Goal: Task Accomplishment & Management: Manage account settings

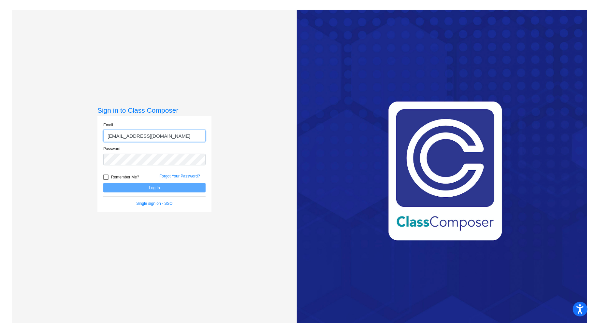
type input "[EMAIL_ADDRESS][DOMAIN_NAME]"
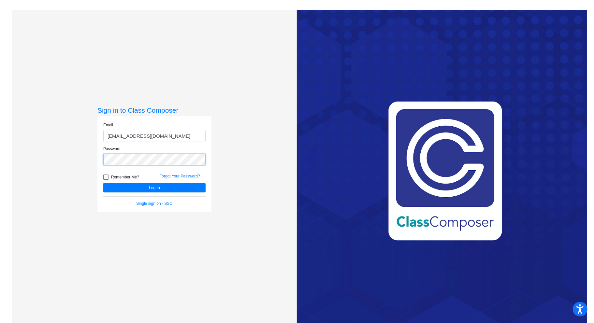
click at [103, 183] on button "Log In" at bounding box center [154, 187] width 102 height 9
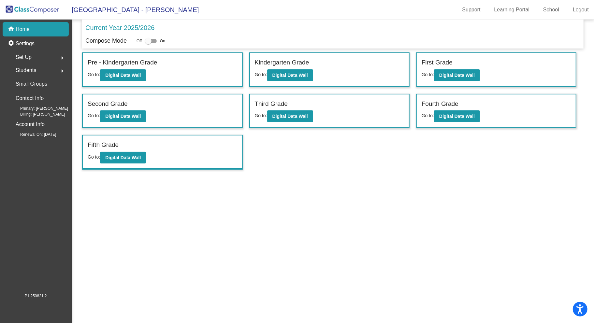
click at [123, 142] on div "Fifth Grade" at bounding box center [162, 145] width 149 height 11
click at [464, 114] on b "Digital Data Wall" at bounding box center [456, 116] width 35 height 5
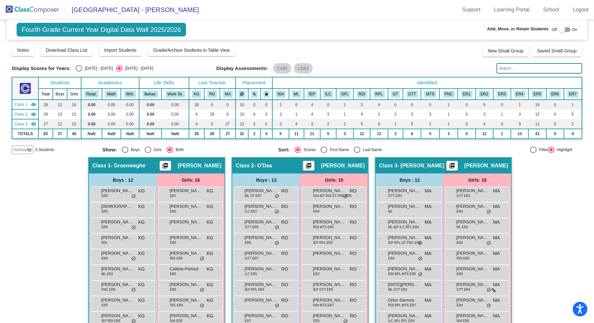
click at [565, 28] on div at bounding box center [564, 29] width 12 height 5
checkbox input "true"
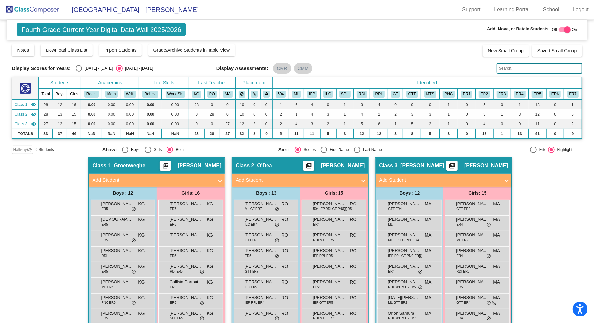
click at [30, 150] on mat-icon "visibility_off" at bounding box center [29, 149] width 5 height 5
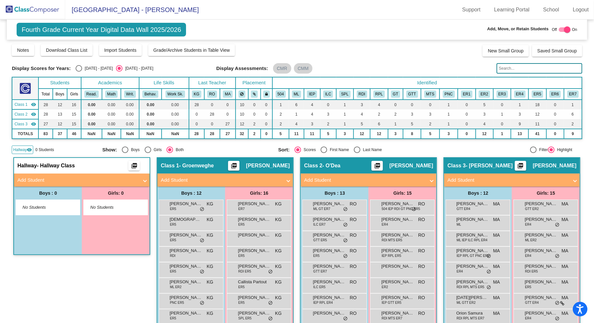
click at [43, 208] on span "No Students" at bounding box center [42, 207] width 41 height 7
click at [144, 178] on span at bounding box center [145, 179] width 3 height 7
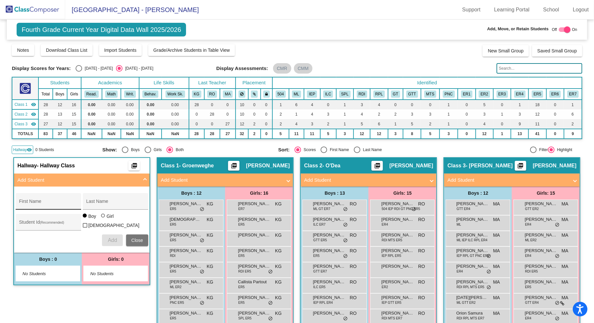
click at [58, 201] on input "First Name" at bounding box center [48, 203] width 59 height 5
type input "Allans"
type input "[PERSON_NAME]"
type input "30032726"
click at [111, 238] on span "Add" at bounding box center [112, 240] width 9 height 6
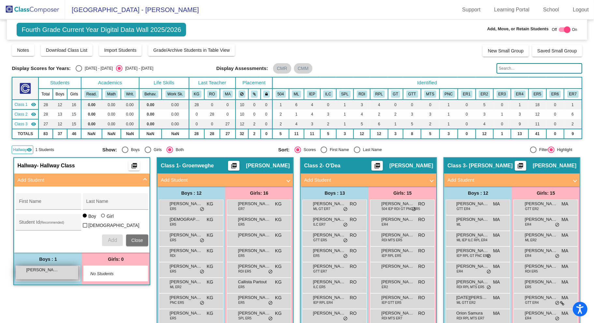
click at [51, 272] on div "[PERSON_NAME] lock do_not_disturb_alt" at bounding box center [47, 272] width 62 height 13
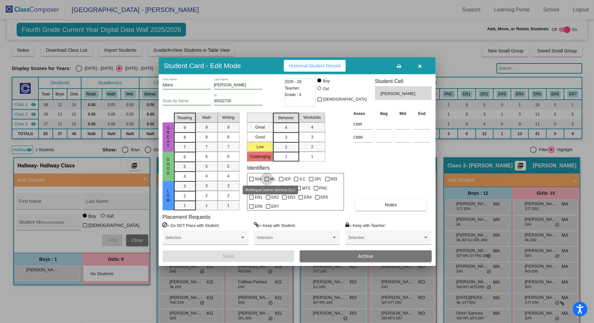
click at [267, 179] on div at bounding box center [266, 179] width 5 height 5
click at [267, 181] on input "ML" at bounding box center [266, 181] width 0 height 0
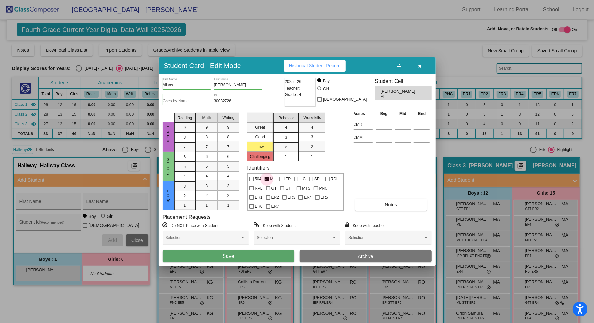
click at [267, 178] on div at bounding box center [266, 179] width 5 height 5
click at [267, 181] on input "ML" at bounding box center [266, 181] width 0 height 0
click at [267, 177] on div at bounding box center [266, 179] width 5 height 5
click at [267, 181] on input "ML" at bounding box center [266, 181] width 0 height 0
checkbox input "true"
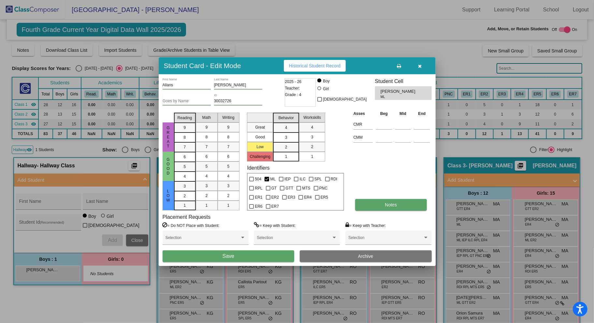
click at [402, 205] on button "Notes" at bounding box center [391, 205] width 72 height 12
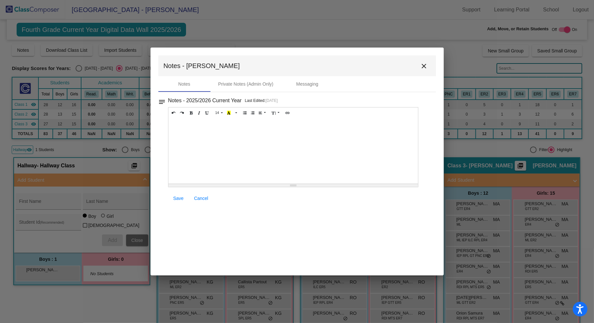
click at [209, 132] on div at bounding box center [293, 151] width 250 height 65
click at [180, 198] on span "Save" at bounding box center [178, 198] width 10 height 5
click at [423, 68] on mat-icon "close" at bounding box center [424, 66] width 8 height 8
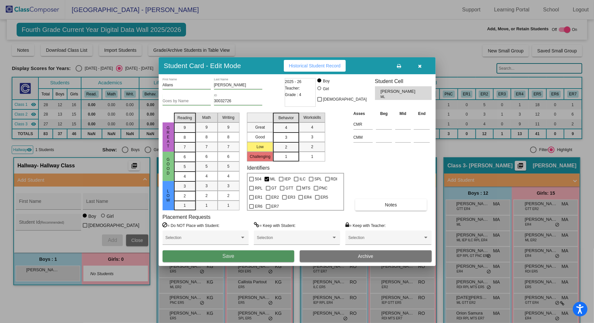
click at [225, 256] on span "Save" at bounding box center [228, 256] width 12 height 6
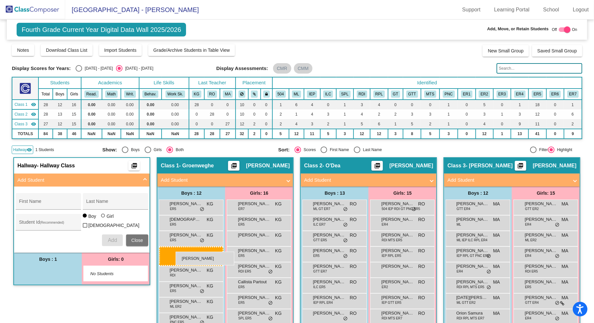
drag, startPoint x: 58, startPoint y: 269, endPoint x: 175, endPoint y: 251, distance: 118.6
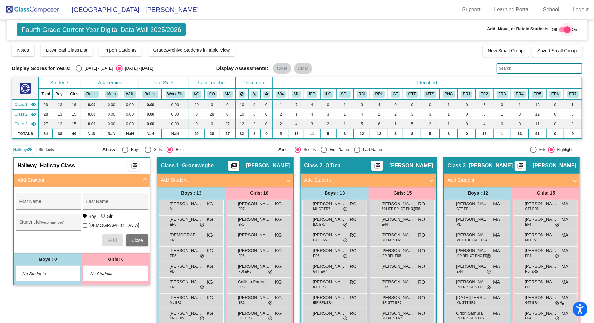
click at [559, 29] on div at bounding box center [564, 29] width 12 height 5
checkbox input "false"
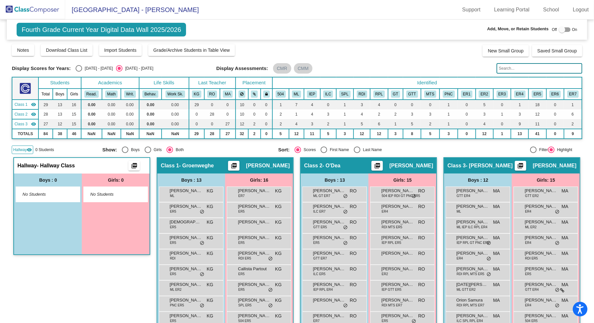
click at [40, 6] on img at bounding box center [32, 9] width 65 height 19
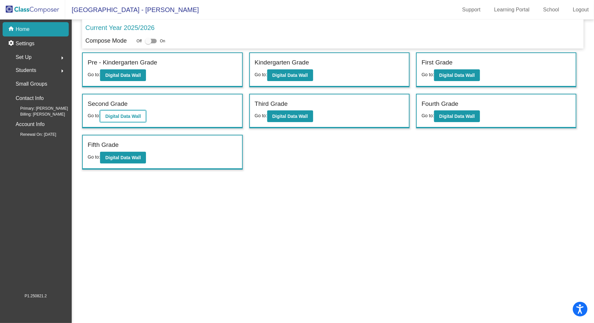
click at [125, 114] on b "Digital Data Wall" at bounding box center [122, 116] width 35 height 5
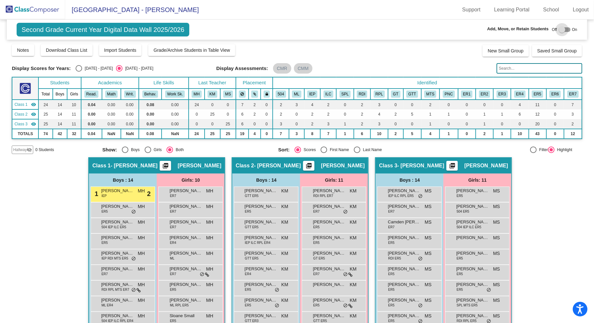
click at [567, 30] on div at bounding box center [564, 29] width 12 height 5
checkbox input "true"
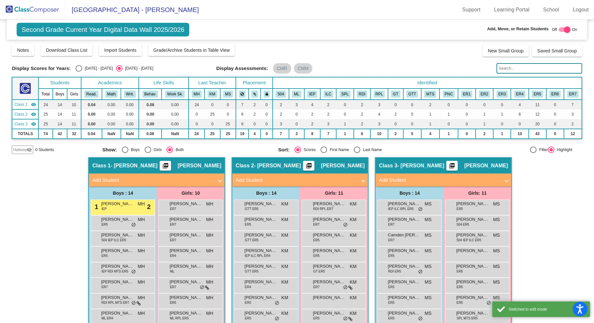
click at [46, 148] on span "0 Students" at bounding box center [44, 150] width 19 height 6
click at [28, 148] on mat-icon "visibility_off" at bounding box center [29, 149] width 5 height 5
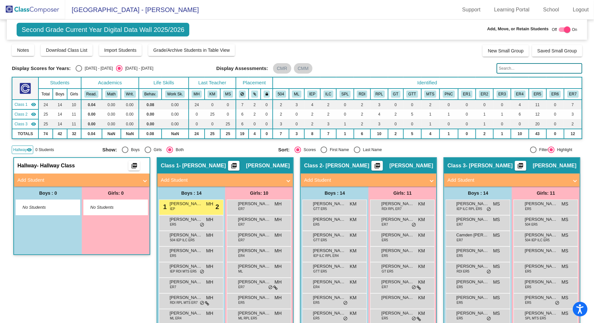
click at [139, 178] on span "Add Student" at bounding box center [80, 179] width 126 height 7
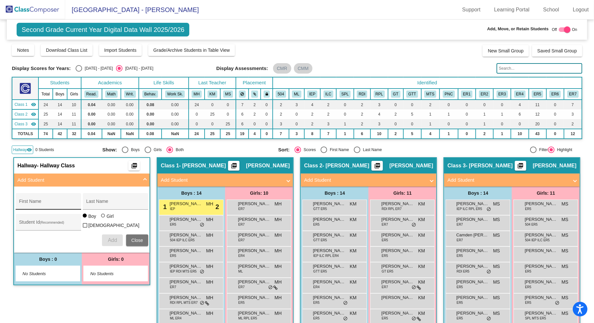
click at [45, 197] on div "First Name" at bounding box center [48, 203] width 59 height 13
type input "Ziggy"
type input "[PERSON_NAME]"
type input "30020877"
click at [110, 240] on span "Add" at bounding box center [112, 240] width 9 height 6
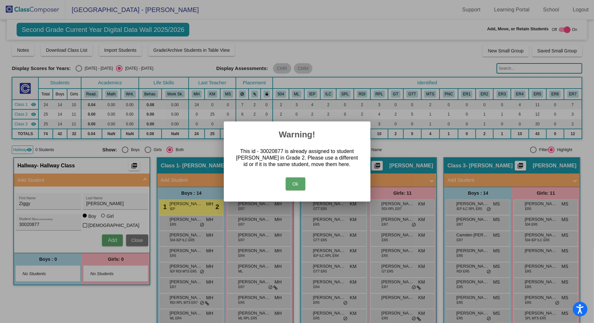
click at [292, 182] on button "Ok" at bounding box center [296, 183] width 20 height 13
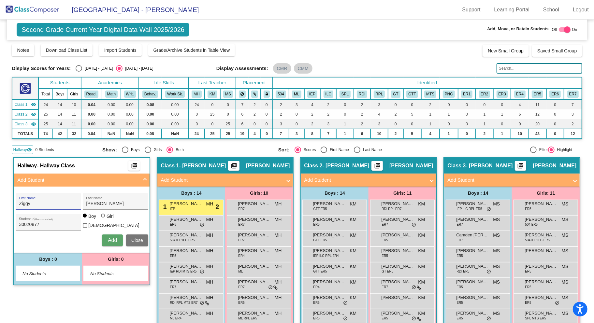
drag, startPoint x: 68, startPoint y: 204, endPoint x: 15, endPoint y: 192, distance: 54.8
click at [16, 193] on div "Ziggy First Name" at bounding box center [48, 201] width 65 height 17
drag, startPoint x: 113, startPoint y: 203, endPoint x: 56, endPoint y: 197, distance: 57.6
click at [56, 197] on div "First Name [PERSON_NAME] Last Name" at bounding box center [82, 201] width 133 height 17
drag, startPoint x: 46, startPoint y: 221, endPoint x: -7, endPoint y: 217, distance: 52.3
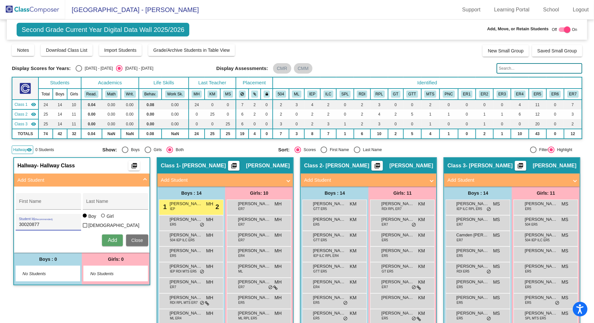
click at [0, 217] on html "Accessibility Screen-Reader Guide, Feedback, and Issue Reporting | New window […" at bounding box center [297, 161] width 594 height 323
click at [140, 238] on span "Close" at bounding box center [137, 240] width 12 height 5
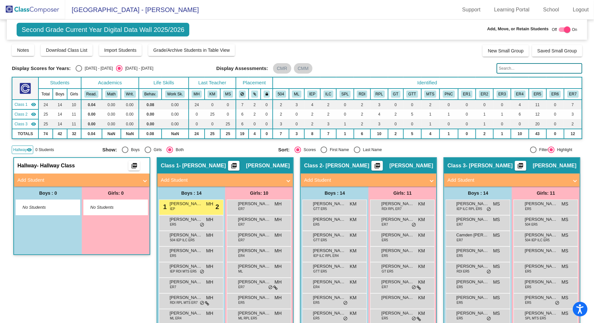
click at [104, 298] on div "Hallway - Hallway Class picture_as_pdf Add Student First Name Last Name Student…" at bounding box center [81, 293] width 137 height 272
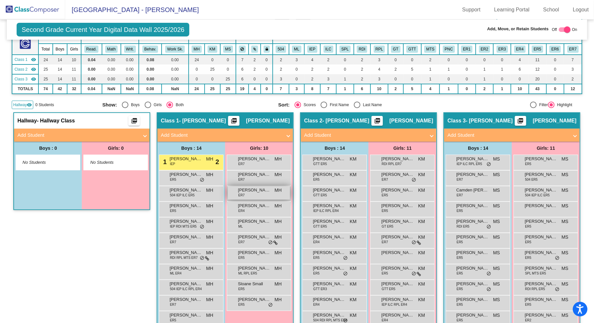
scroll to position [105, 0]
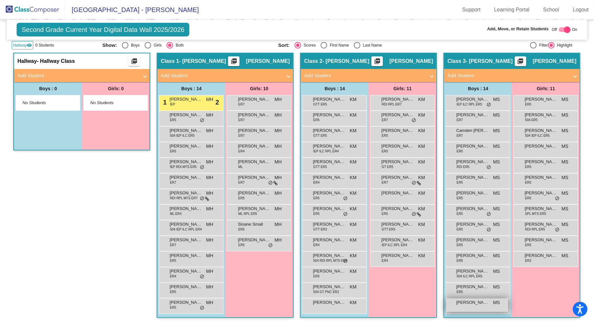
click at [482, 303] on span "[PERSON_NAME]" at bounding box center [472, 302] width 33 height 7
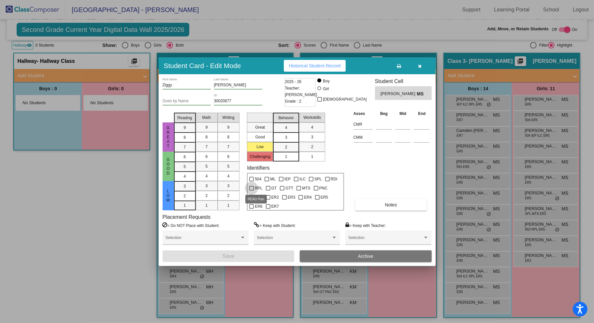
click at [251, 188] on div at bounding box center [251, 188] width 5 height 5
click at [251, 190] on input "RPL" at bounding box center [251, 190] width 0 height 0
checkbox input "true"
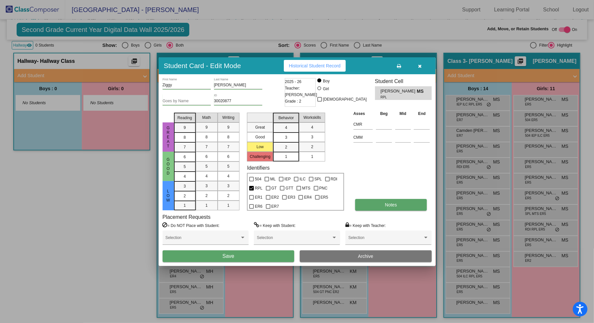
click at [385, 203] on span "Notes" at bounding box center [391, 204] width 12 height 5
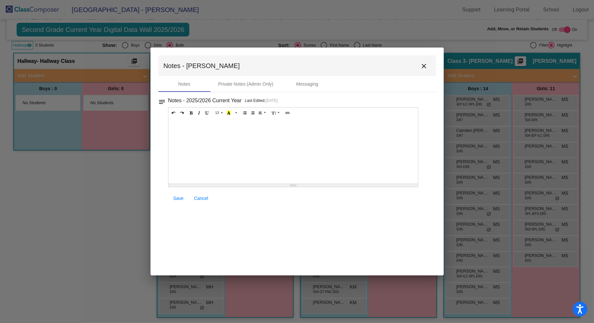
click at [222, 135] on div at bounding box center [293, 151] width 250 height 65
click at [180, 198] on span "Save" at bounding box center [178, 198] width 10 height 5
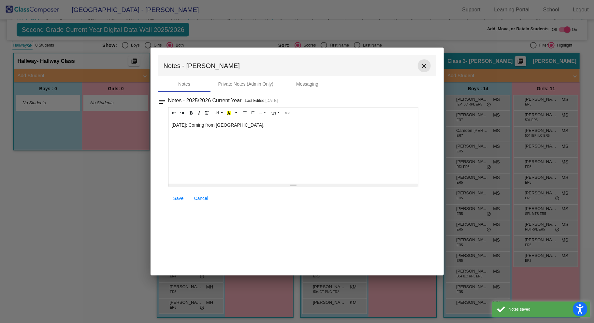
click at [423, 66] on mat-icon "close" at bounding box center [424, 66] width 8 height 8
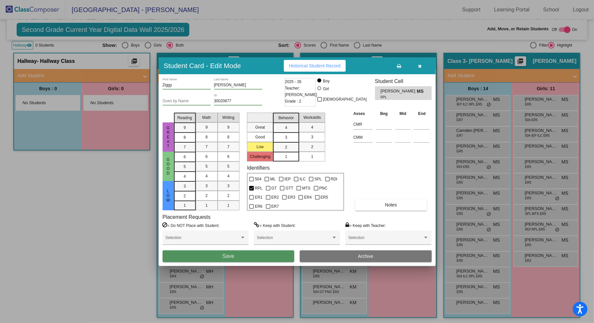
click at [261, 260] on button "Save" at bounding box center [228, 256] width 132 height 12
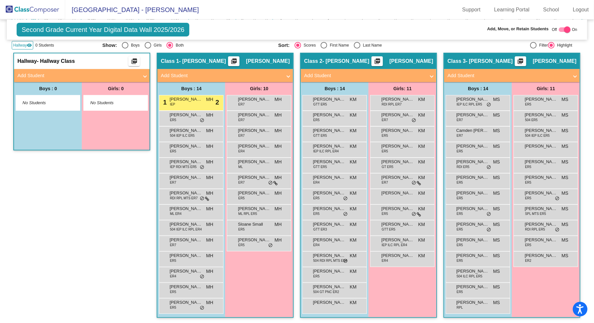
click at [48, 8] on img at bounding box center [32, 9] width 65 height 19
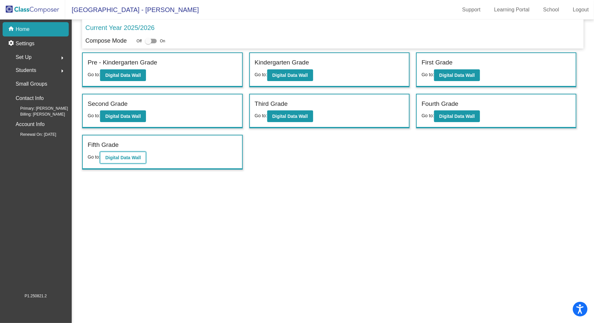
click at [134, 155] on b "Digital Data Wall" at bounding box center [122, 157] width 35 height 5
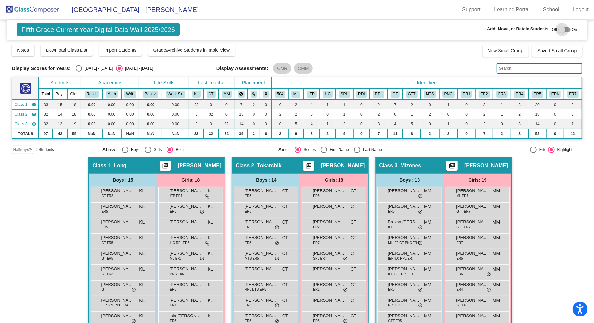
click at [565, 29] on div at bounding box center [564, 29] width 12 height 5
checkbox input "true"
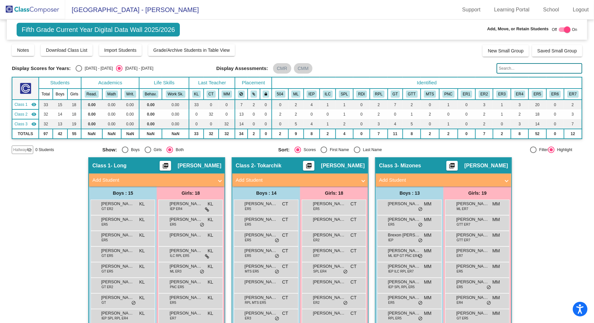
drag, startPoint x: 506, startPoint y: 68, endPoint x: 506, endPoint y: 62, distance: 6.2
click at [506, 67] on input "text" at bounding box center [539, 68] width 86 height 10
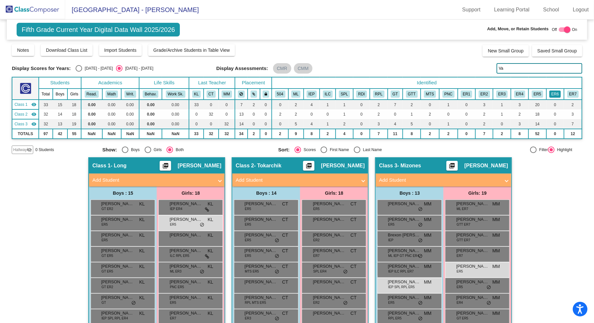
type input "V"
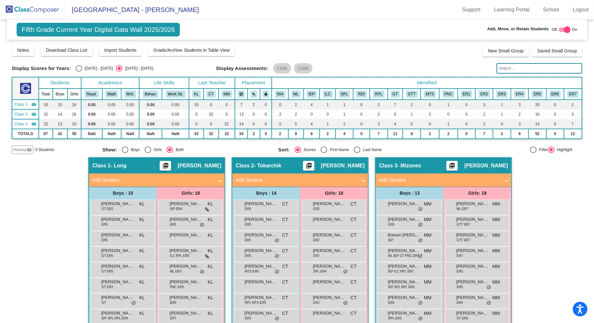
click at [29, 150] on mat-icon "visibility_off" at bounding box center [29, 149] width 5 height 5
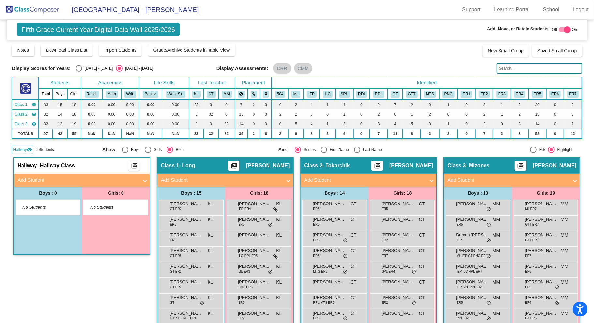
click at [142, 177] on span "Add Student" at bounding box center [80, 179] width 126 height 7
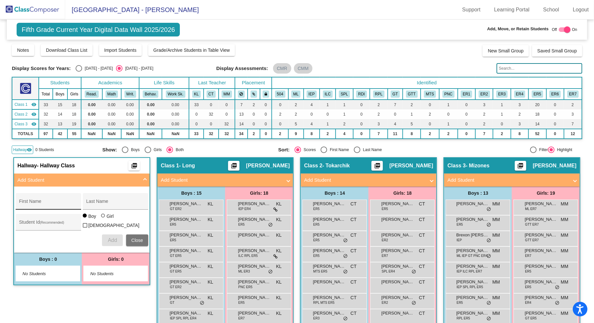
click at [42, 200] on div "First Name" at bounding box center [48, 203] width 59 height 13
type input "Alanis"
type input "[PERSON_NAME]"
type input "30038483"
click at [101, 217] on div at bounding box center [103, 216] width 4 height 4
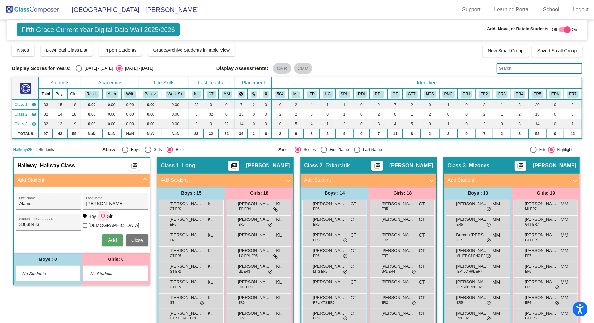
click at [103, 219] on input "Girl" at bounding box center [103, 219] width 0 height 0
radio input "true"
click at [111, 238] on span "Add" at bounding box center [112, 240] width 9 height 6
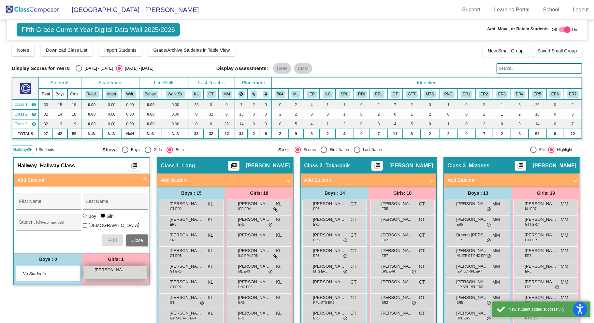
click at [114, 270] on span "[PERSON_NAME]" at bounding box center [110, 270] width 33 height 7
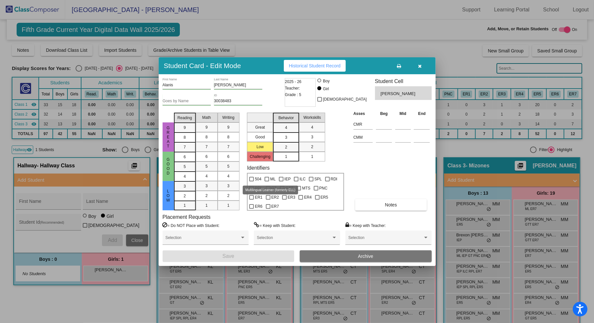
click at [268, 178] on div at bounding box center [266, 179] width 5 height 5
click at [267, 181] on input "ML" at bounding box center [266, 181] width 0 height 0
checkbox input "true"
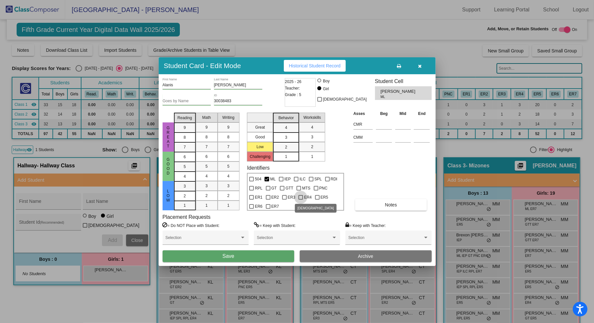
click at [299, 195] on div at bounding box center [300, 197] width 5 height 5
click at [300, 200] on input "ER4" at bounding box center [300, 200] width 0 height 0
checkbox input "true"
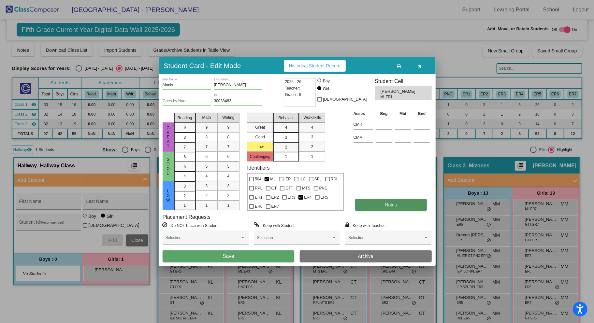
click at [383, 204] on button "Notes" at bounding box center [391, 205] width 72 height 12
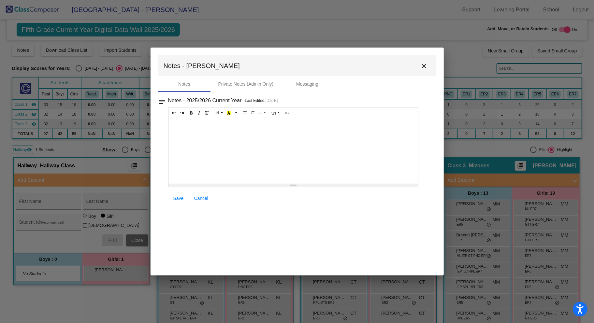
click at [211, 133] on div at bounding box center [293, 151] width 250 height 65
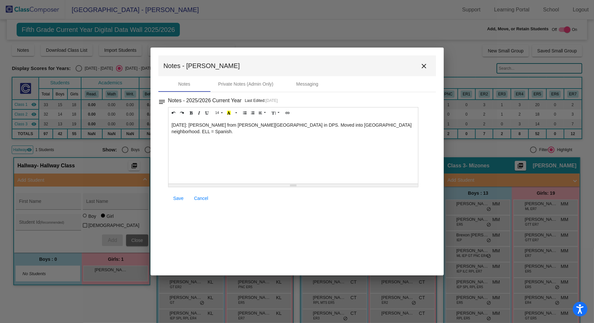
click at [178, 198] on span "Save" at bounding box center [178, 198] width 10 height 5
click at [424, 66] on mat-icon "close" at bounding box center [424, 66] width 8 height 8
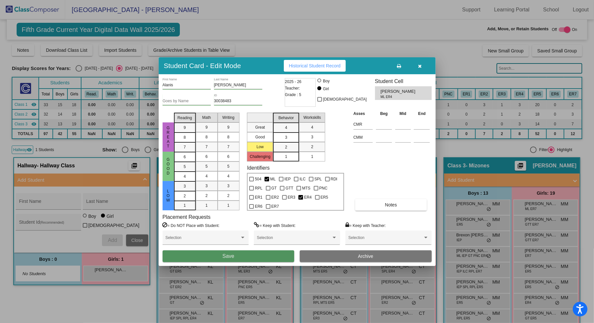
click at [250, 259] on button "Save" at bounding box center [228, 256] width 132 height 12
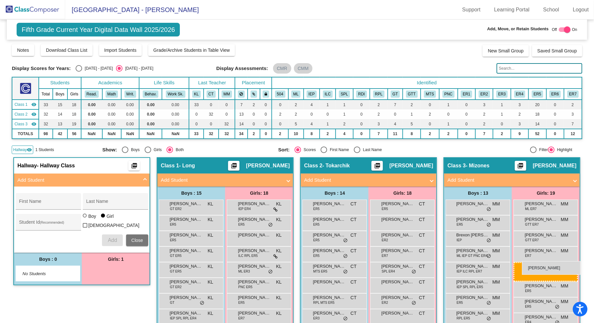
drag, startPoint x: 109, startPoint y: 271, endPoint x: 522, endPoint y: 261, distance: 412.3
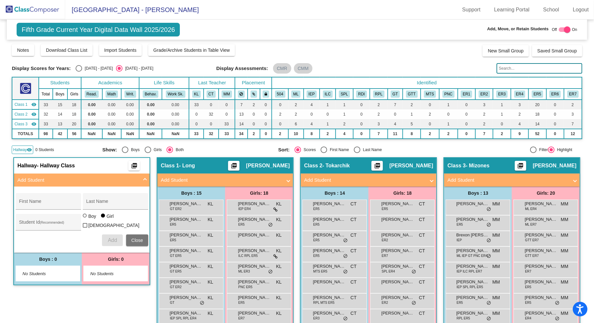
click at [45, 13] on img at bounding box center [32, 9] width 65 height 19
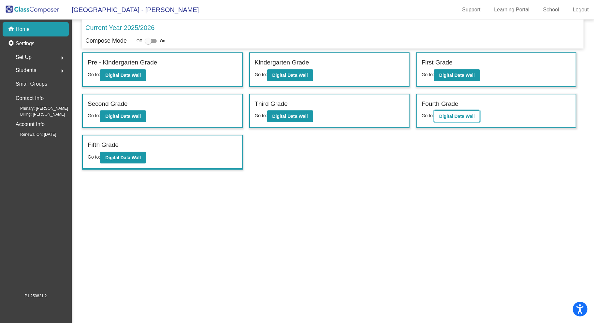
click at [454, 114] on b "Digital Data Wall" at bounding box center [456, 116] width 35 height 5
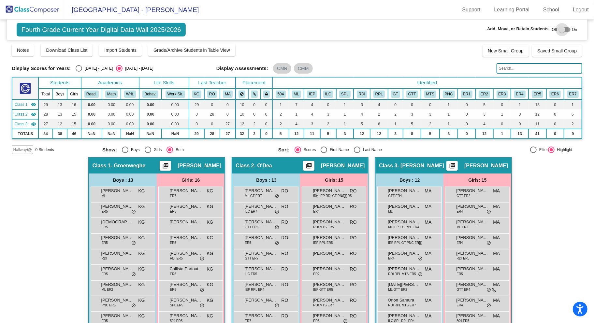
click at [564, 28] on div at bounding box center [564, 29] width 12 height 5
checkbox input "true"
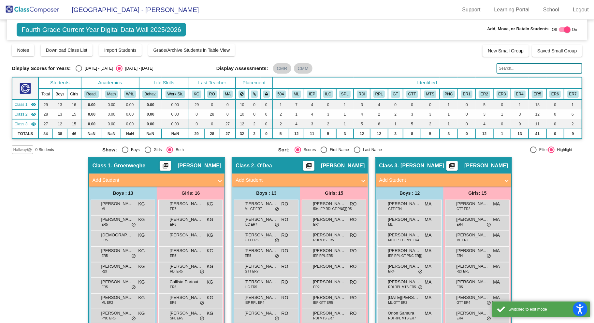
click at [36, 149] on span "0 Students" at bounding box center [44, 150] width 19 height 6
click at [25, 148] on span "Hallway" at bounding box center [20, 150] width 14 height 6
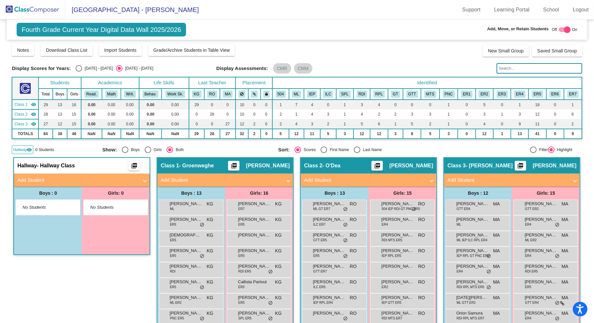
click at [518, 69] on input "text" at bounding box center [539, 68] width 86 height 10
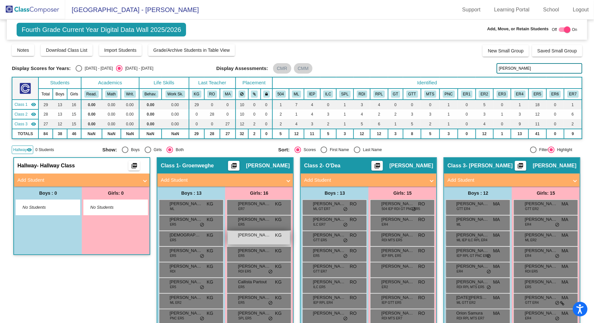
type input "[PERSON_NAME]"
click at [265, 239] on div "[PERSON_NAME] KG lock do_not_disturb_alt" at bounding box center [259, 237] width 62 height 13
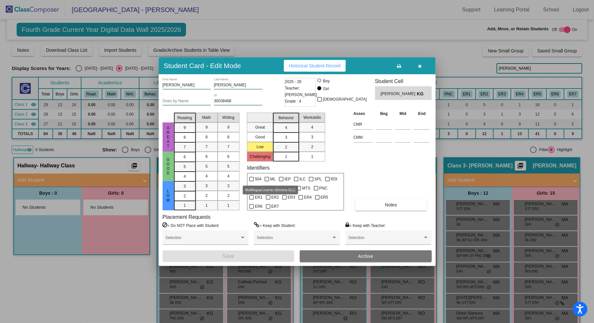
click at [267, 178] on div at bounding box center [266, 179] width 5 height 5
click at [267, 181] on input "ML" at bounding box center [266, 181] width 0 height 0
checkbox input "true"
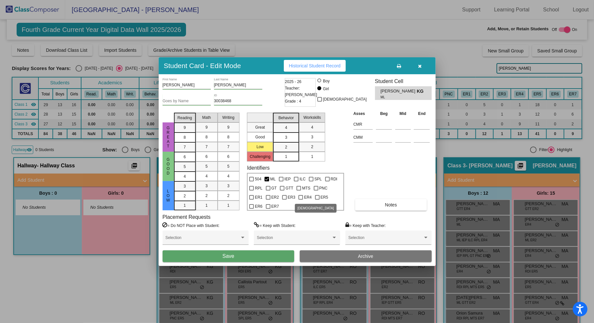
click at [301, 195] on div at bounding box center [300, 197] width 5 height 5
click at [301, 200] on input "ER4" at bounding box center [300, 200] width 0 height 0
checkbox input "true"
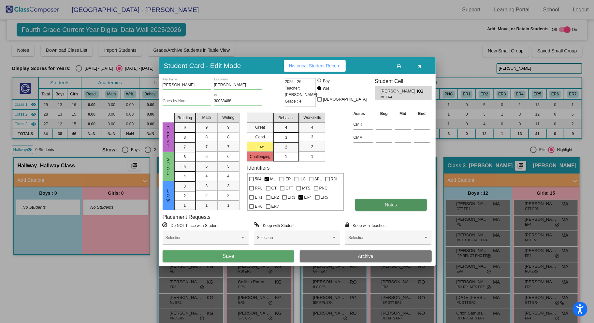
click at [396, 203] on span "Notes" at bounding box center [391, 204] width 12 height 5
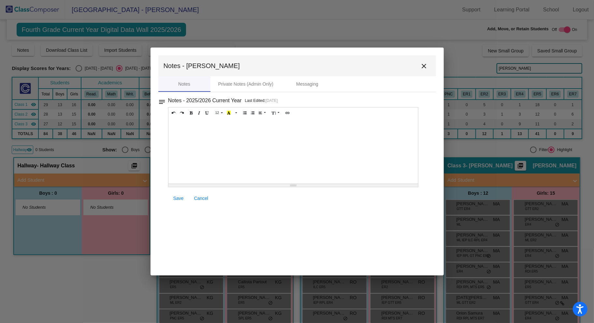
click at [185, 134] on div at bounding box center [293, 151] width 250 height 65
click at [228, 128] on div "[DATE]; MOVED INTO" at bounding box center [293, 151] width 250 height 65
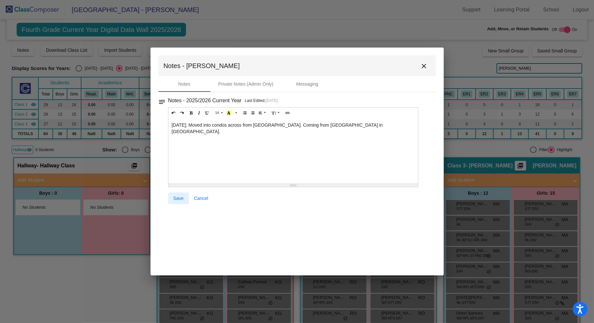
click at [181, 198] on span "Save" at bounding box center [178, 198] width 10 height 5
click at [426, 66] on mat-icon "close" at bounding box center [424, 66] width 8 height 8
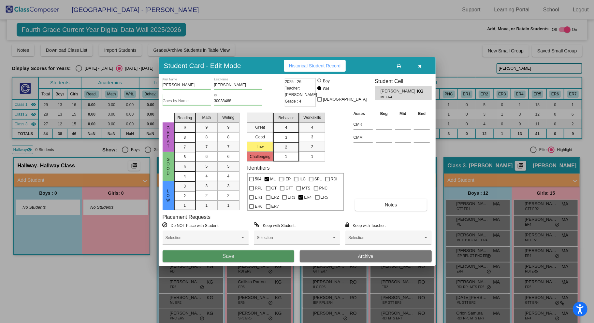
click at [249, 255] on button "Save" at bounding box center [228, 256] width 132 height 12
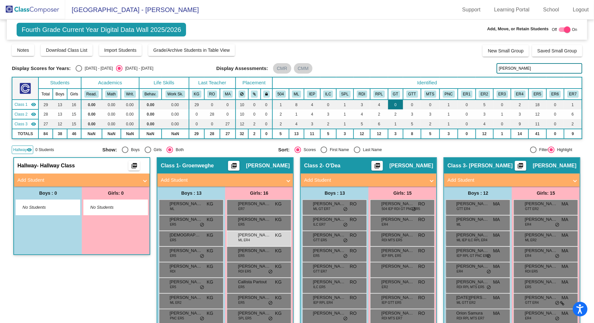
click at [389, 106] on td "0" at bounding box center [395, 105] width 15 height 10
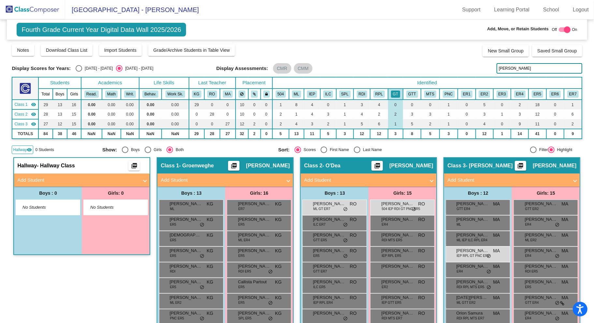
drag, startPoint x: 524, startPoint y: 67, endPoint x: 484, endPoint y: 67, distance: 40.0
click at [484, 67] on div "Display Scores for Years: [DATE] - [DATE] [DATE] - [DATE] Display Assessments: …" at bounding box center [297, 68] width 570 height 10
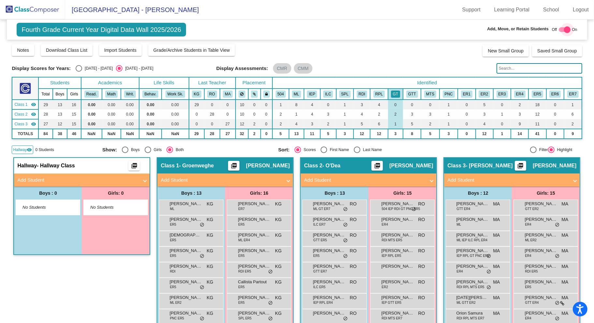
click at [559, 29] on div at bounding box center [564, 29] width 12 height 5
checkbox input "false"
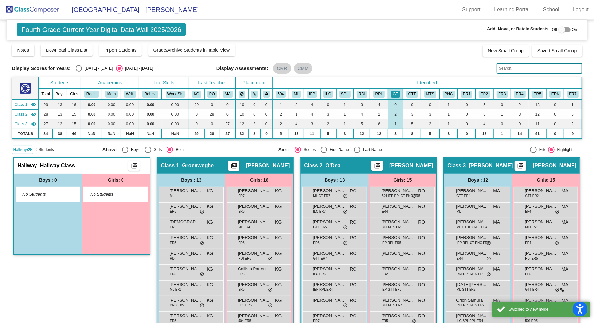
click at [48, 9] on img at bounding box center [32, 9] width 65 height 19
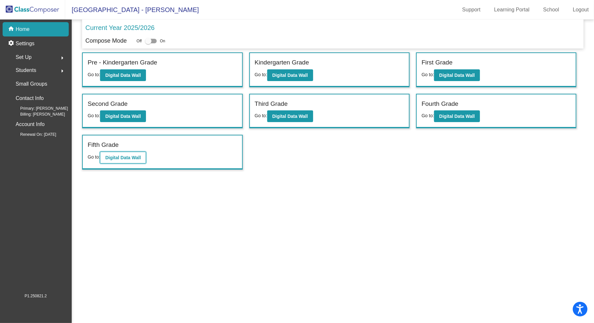
click at [120, 152] on button "Digital Data Wall" at bounding box center [123, 158] width 46 height 12
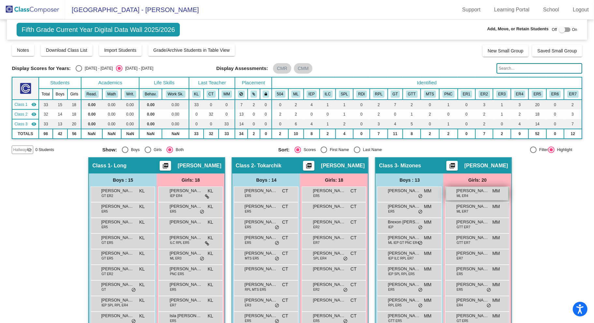
scroll to position [0, 0]
click at [581, 10] on link "Logout" at bounding box center [580, 10] width 26 height 10
